Goal: Use online tool/utility: Utilize a website feature to perform a specific function

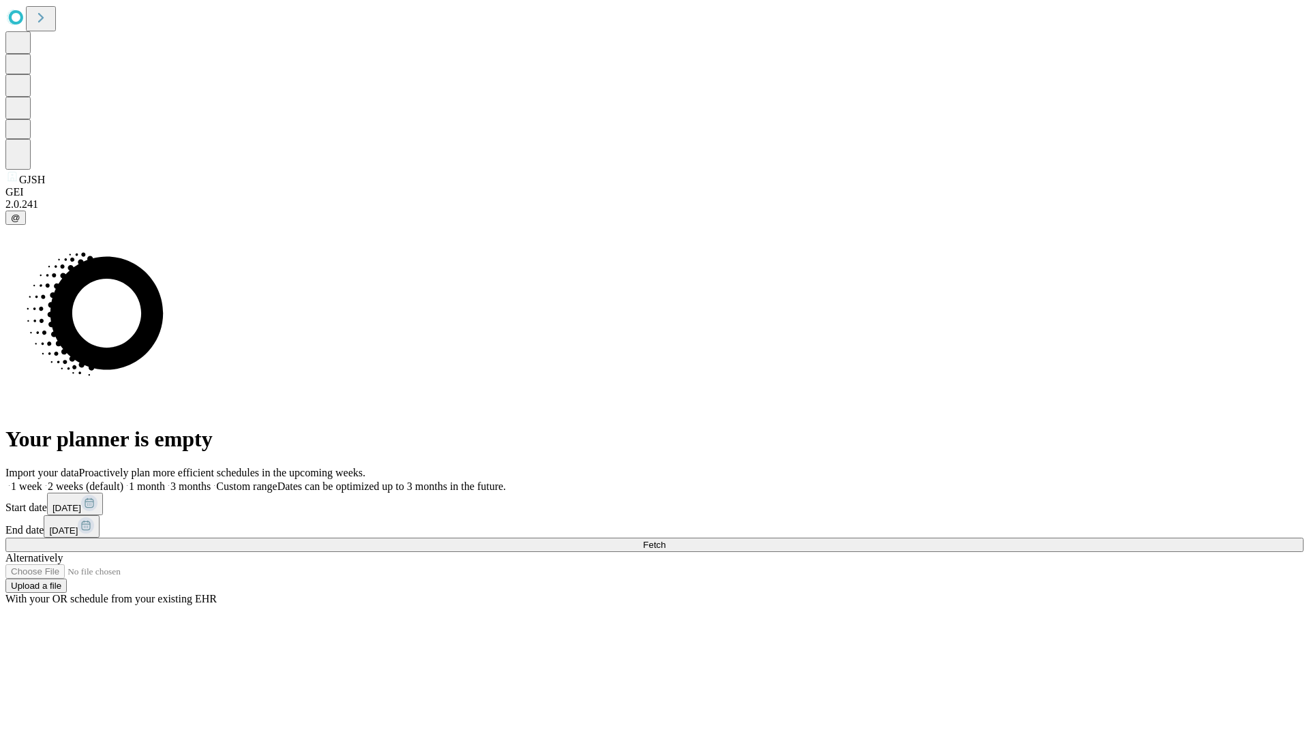
click at [1056, 538] on button "Fetch" at bounding box center [654, 545] width 1298 height 14
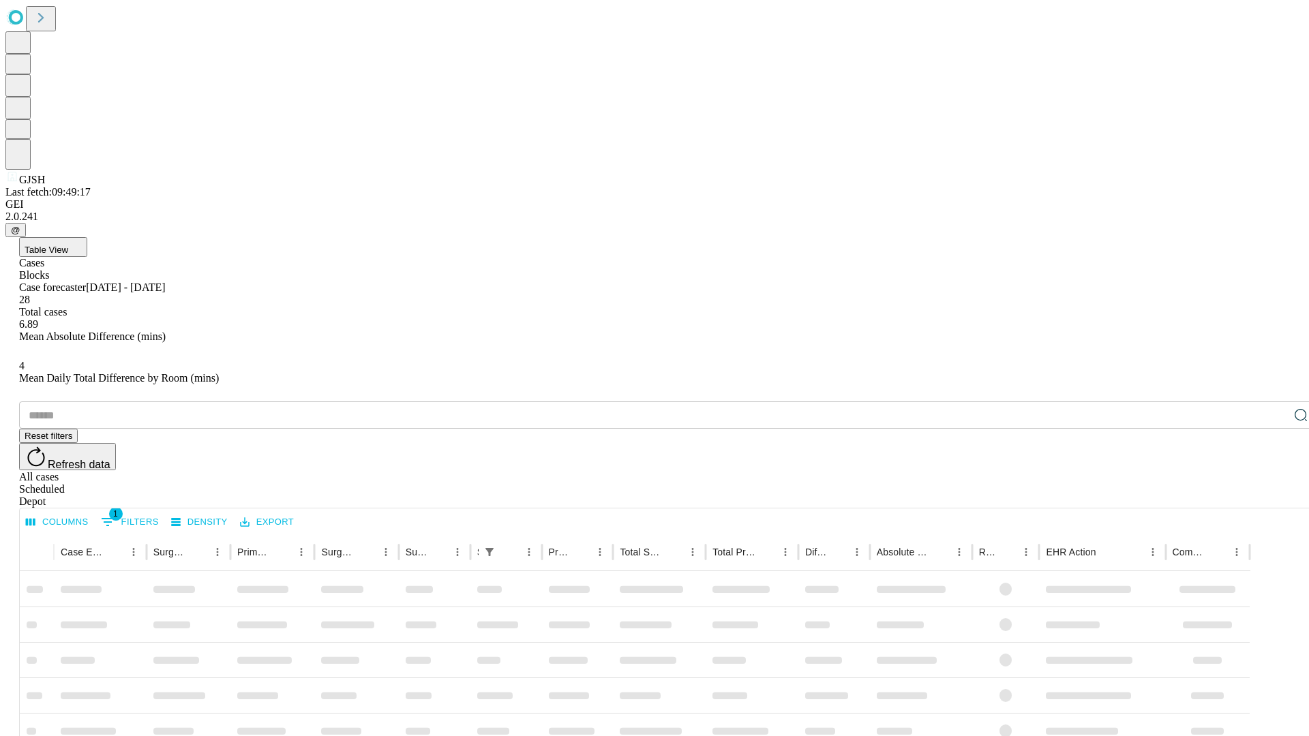
click at [68, 245] on span "Table View" at bounding box center [47, 250] width 44 height 10
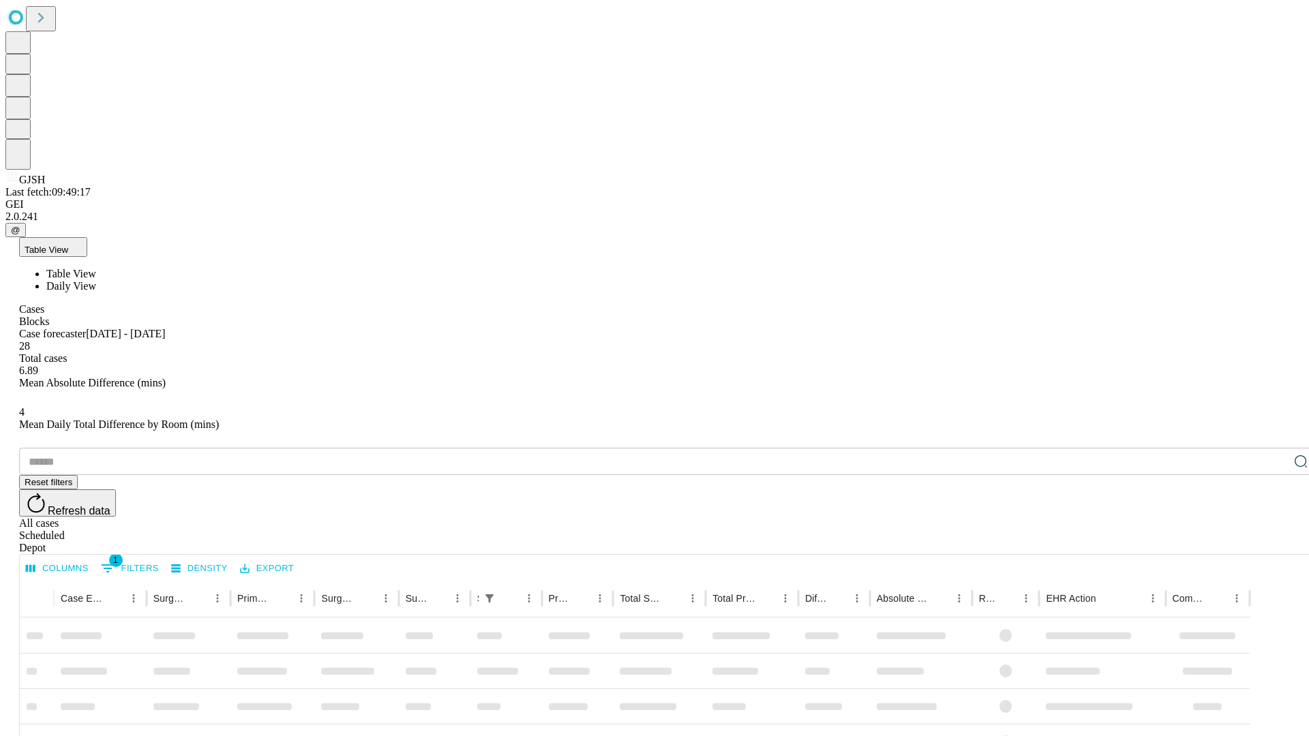
click at [96, 280] on span "Daily View" at bounding box center [71, 286] width 50 height 12
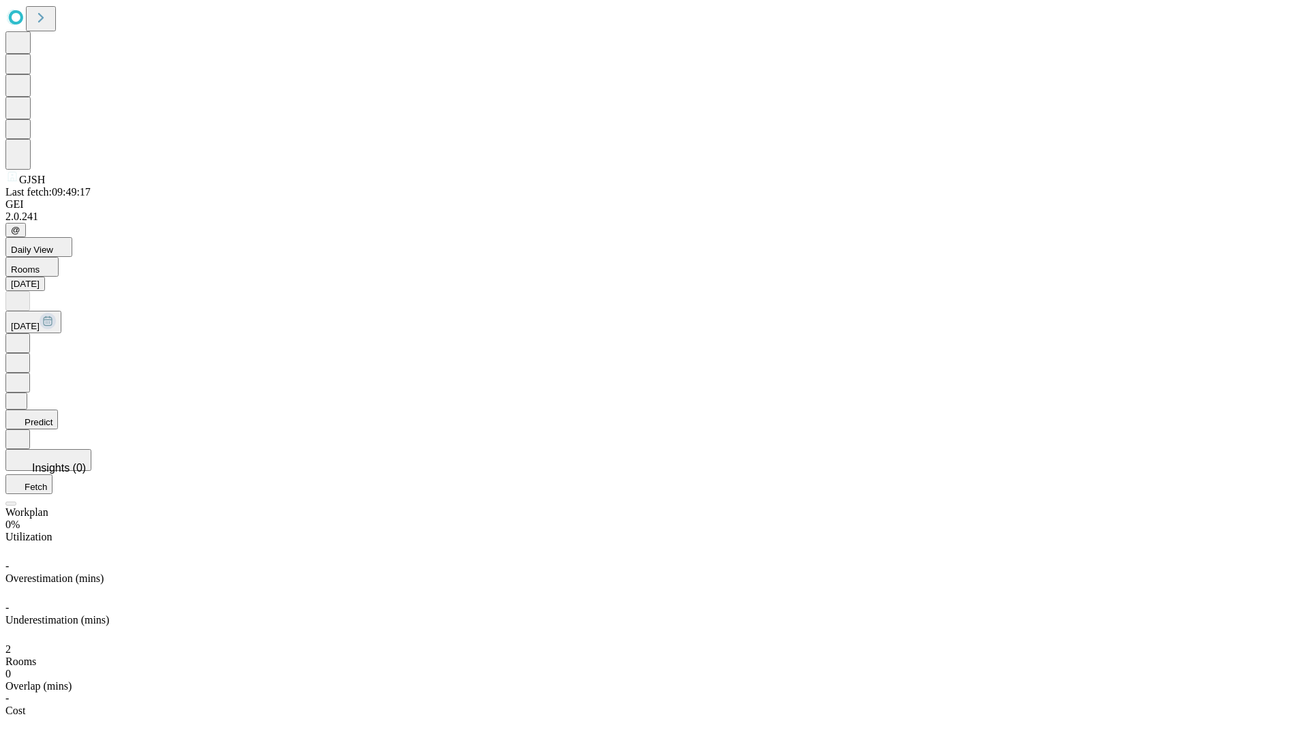
click at [58, 410] on button "Predict" at bounding box center [31, 420] width 52 height 20
